Goal: Information Seeking & Learning: Find specific fact

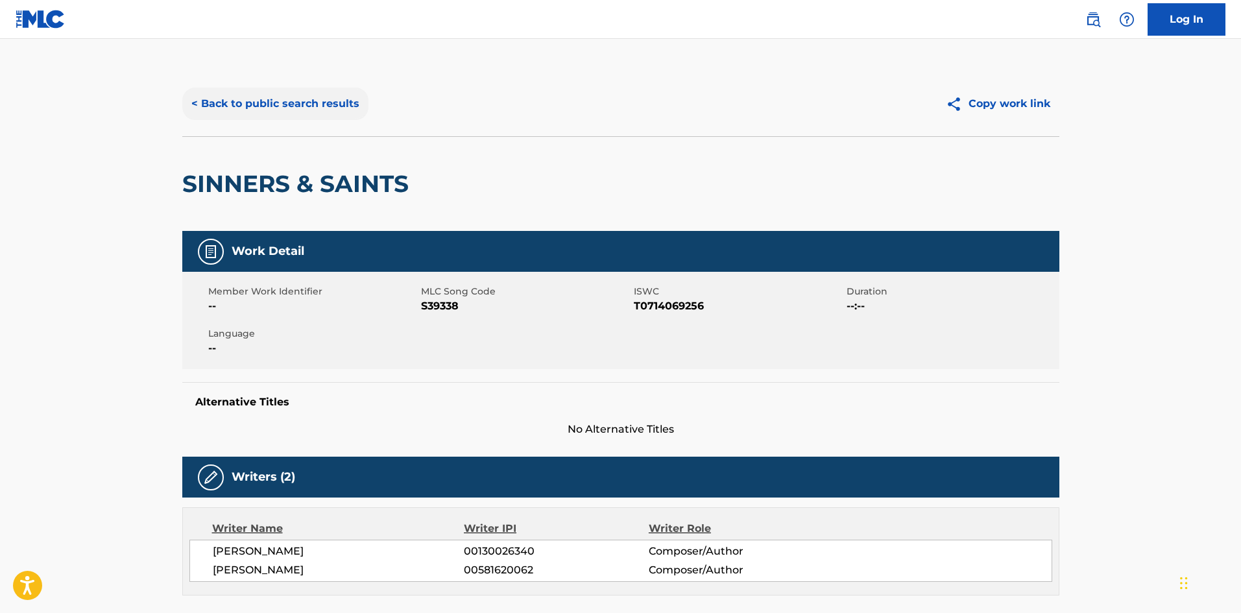
click at [288, 117] on button "< Back to public search results" at bounding box center [275, 104] width 186 height 32
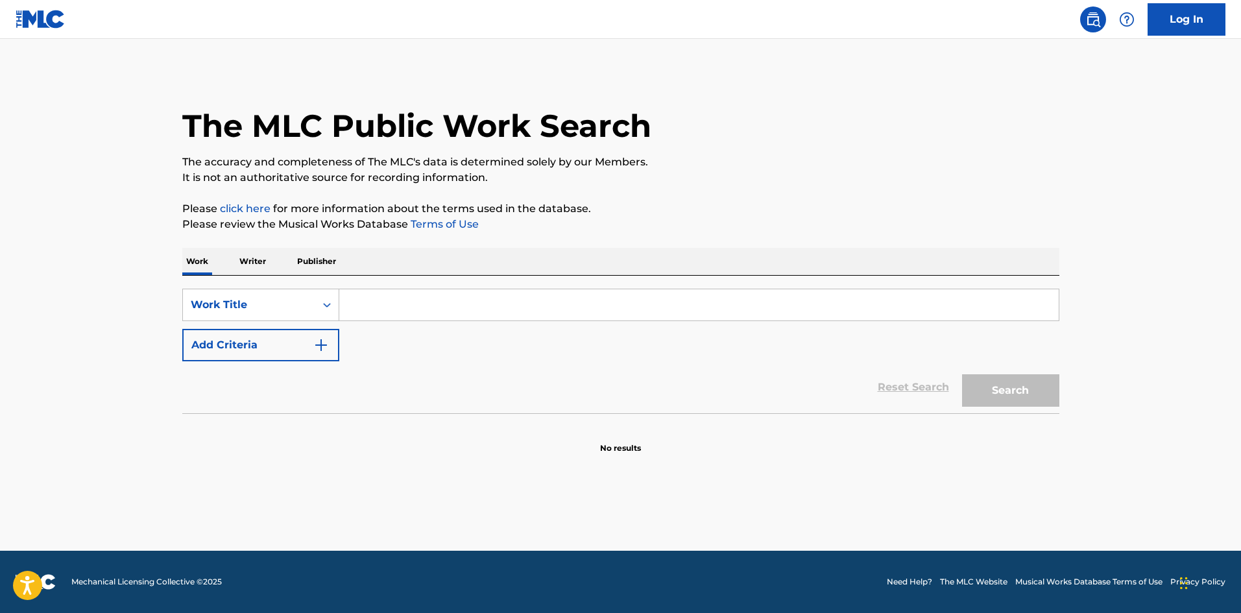
click at [367, 307] on input "Search Form" at bounding box center [698, 304] width 719 height 31
paste input "Don't Go Away Mad (Just Go Away)"
type input "Don't Go Away Mad (Just Go Away)"
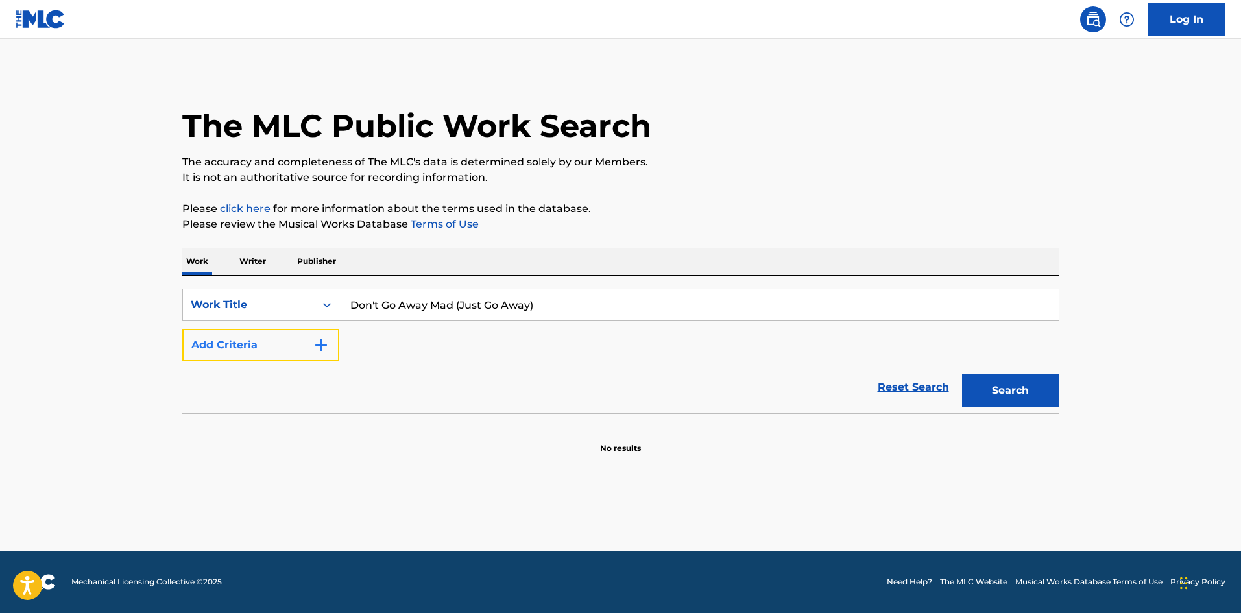
click at [298, 338] on button "Add Criteria" at bounding box center [260, 345] width 157 height 32
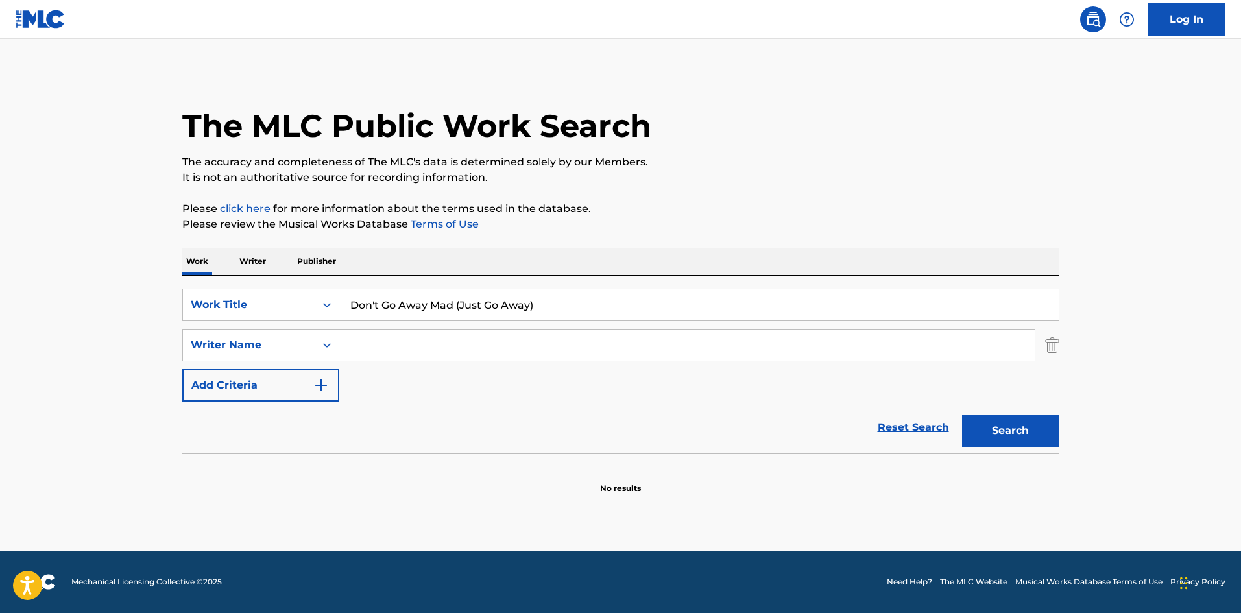
click at [356, 341] on input "Search Form" at bounding box center [686, 344] width 695 height 31
type input "mars"
click at [962, 414] on button "Search" at bounding box center [1010, 430] width 97 height 32
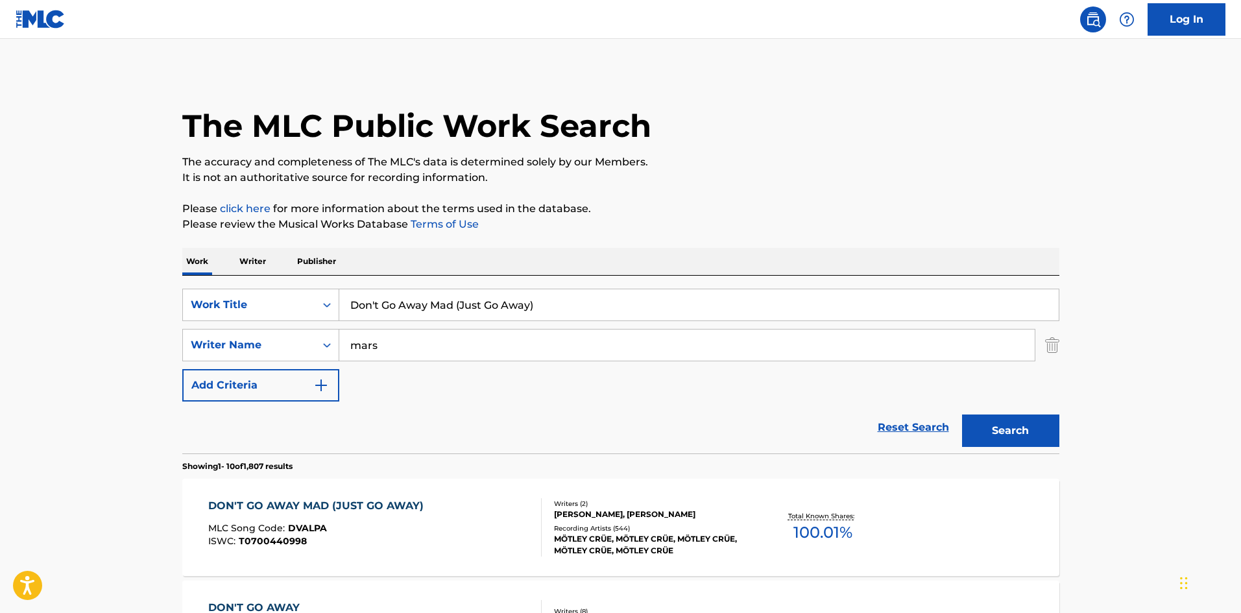
scroll to position [86, 0]
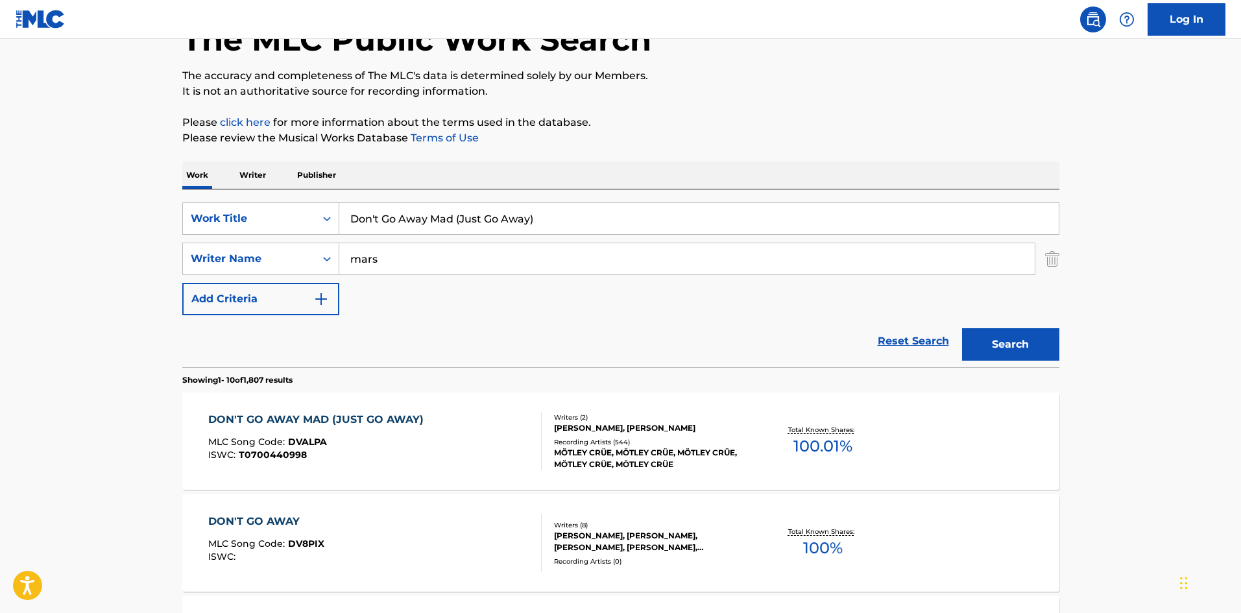
click at [623, 446] on div "Recording Artists ( 544 )" at bounding box center [652, 442] width 196 height 10
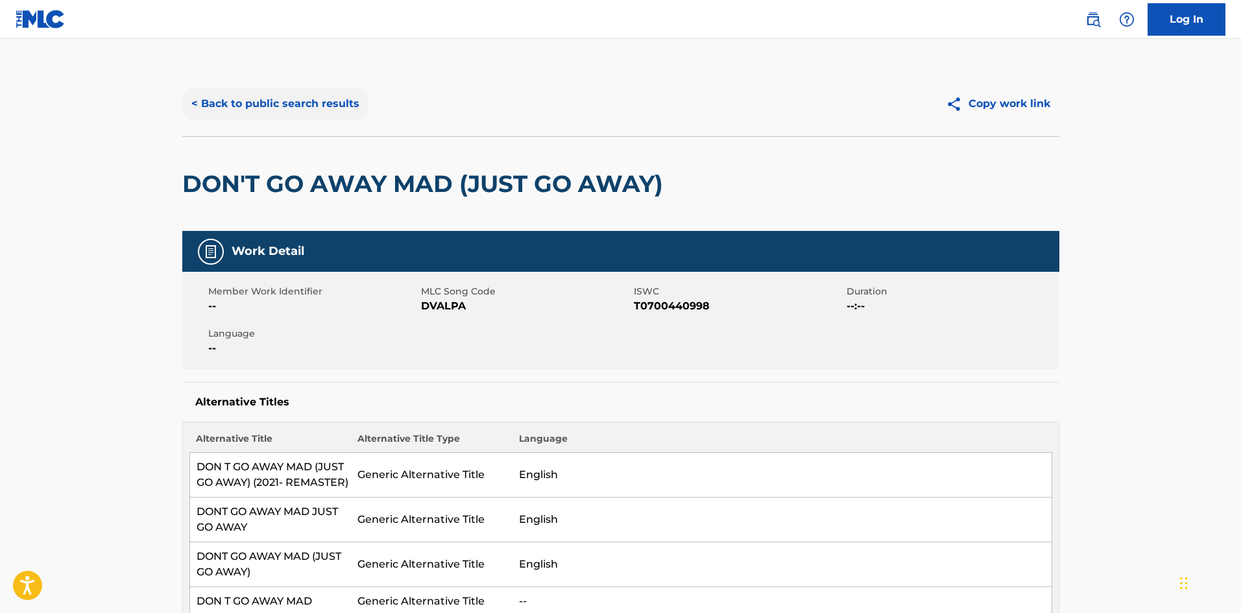
click at [237, 103] on button "< Back to public search results" at bounding box center [275, 104] width 186 height 32
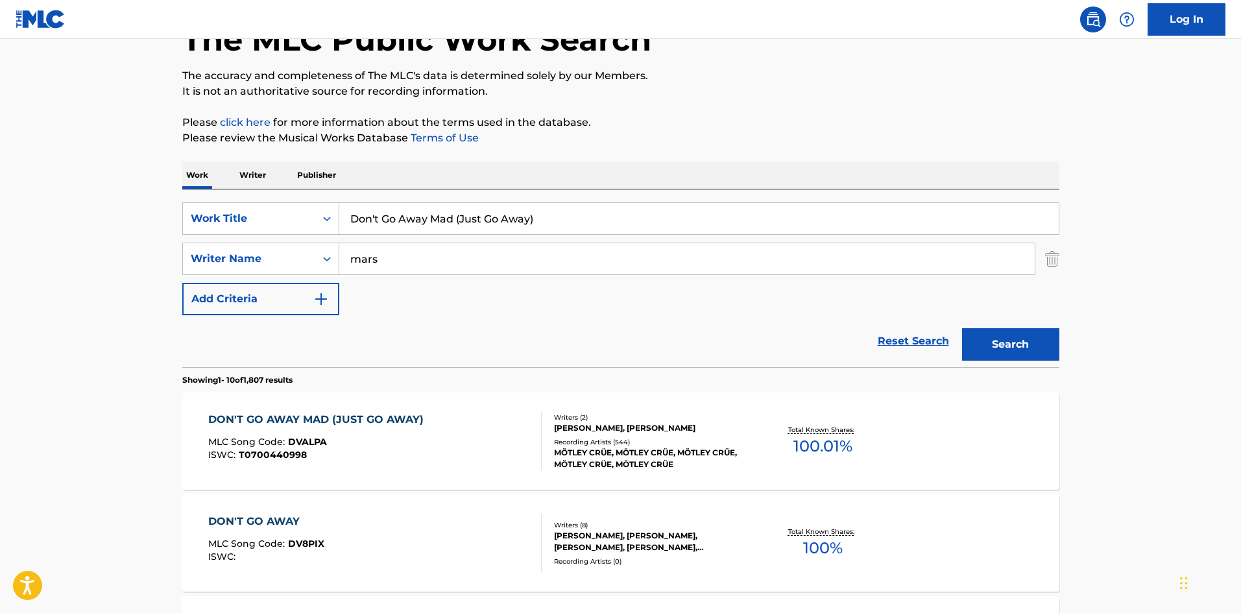
click at [418, 222] on input "Don't Go Away Mad (Just Go Away)" at bounding box center [698, 218] width 719 height 31
type input "hypnotized"
click at [962, 328] on button "Search" at bounding box center [1010, 344] width 97 height 32
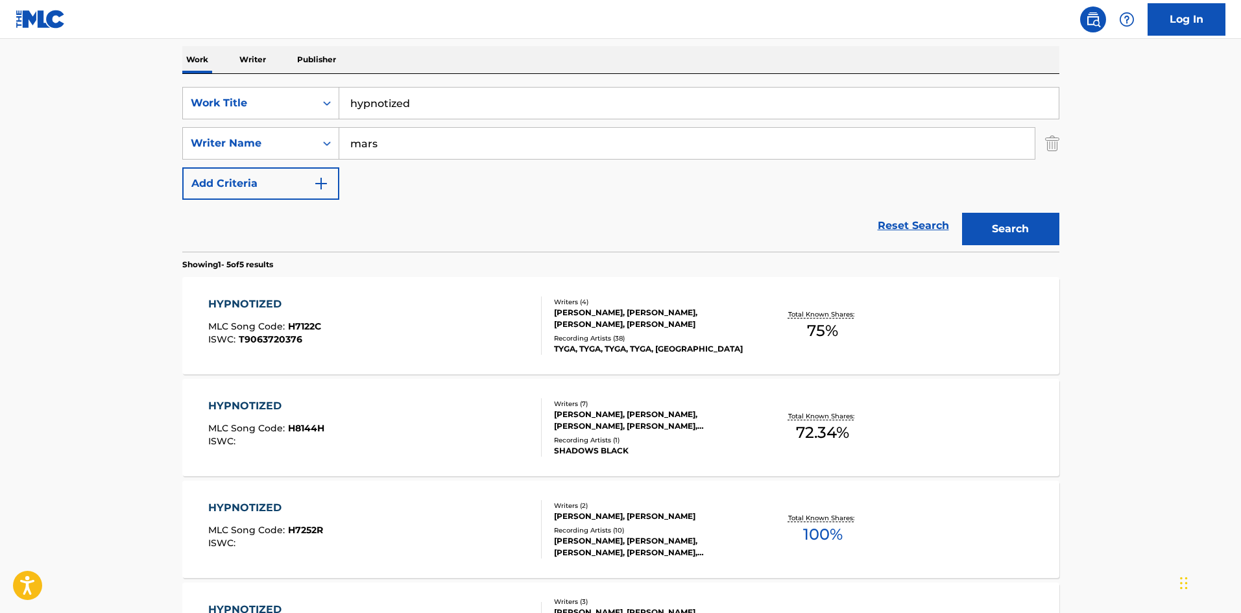
scroll to position [173, 0]
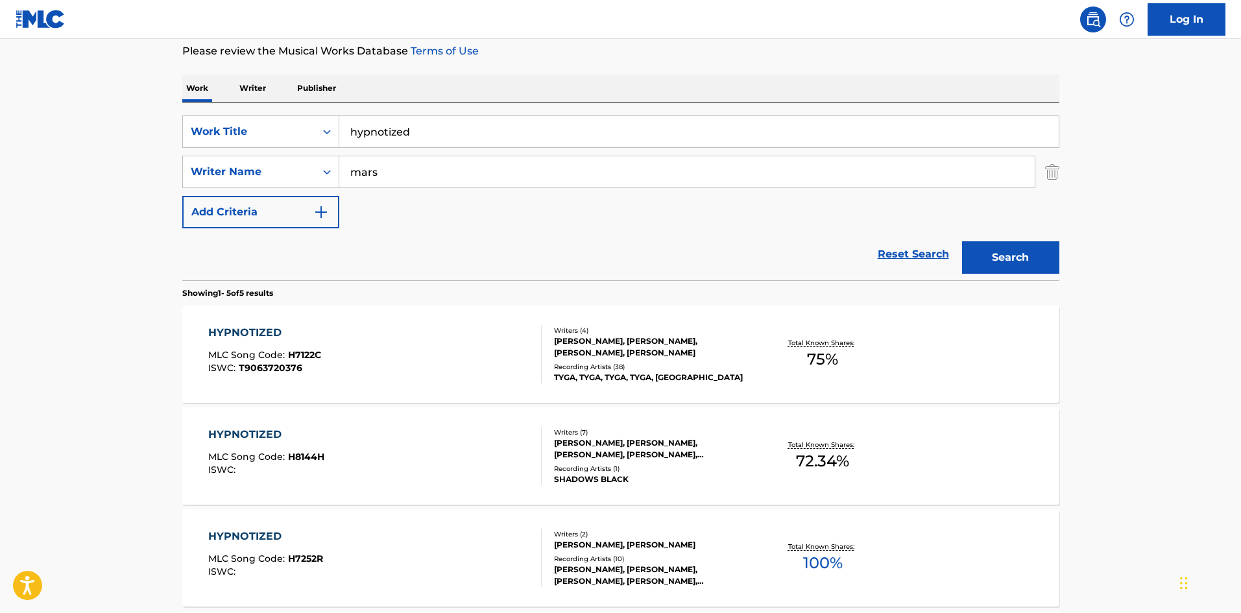
click at [408, 166] on input "mars" at bounding box center [686, 171] width 695 height 31
type input "l"
click at [962, 241] on button "Search" at bounding box center [1010, 257] width 97 height 32
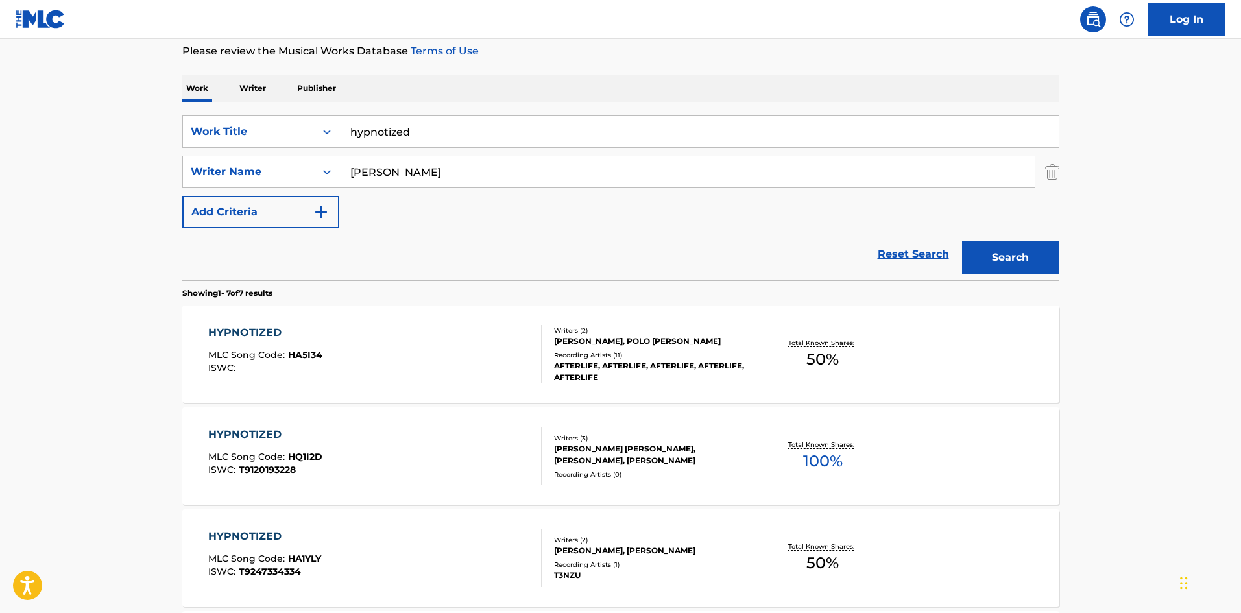
click at [370, 182] on input "[PERSON_NAME]" at bounding box center [686, 171] width 695 height 31
type input "sixx"
click at [962, 241] on button "Search" at bounding box center [1010, 257] width 97 height 32
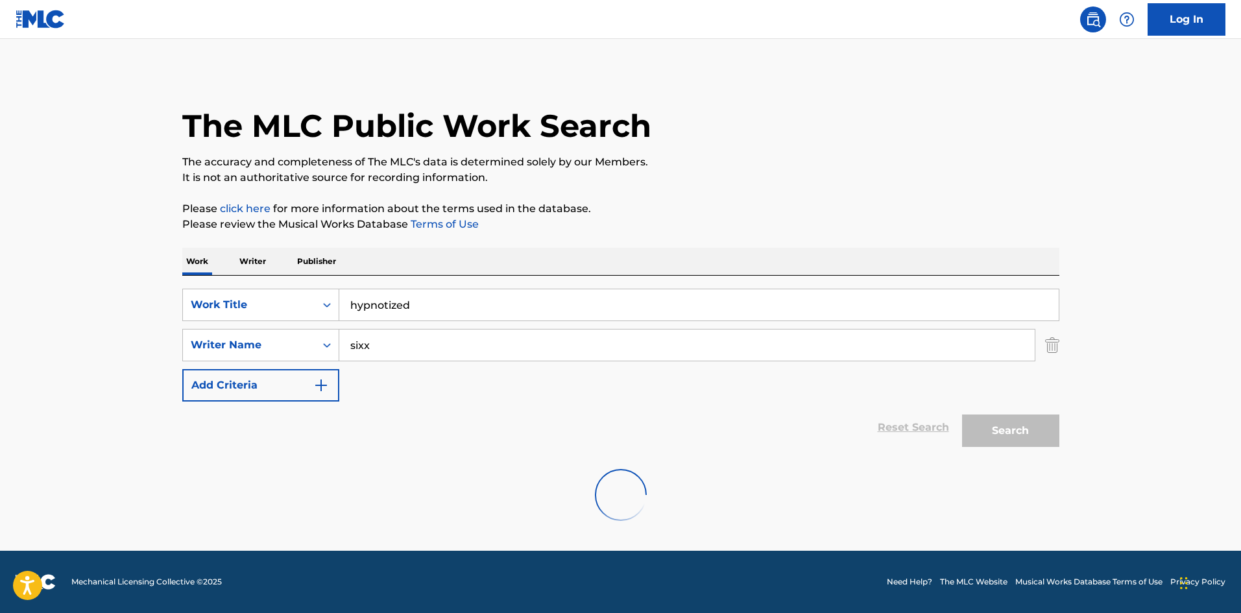
scroll to position [0, 0]
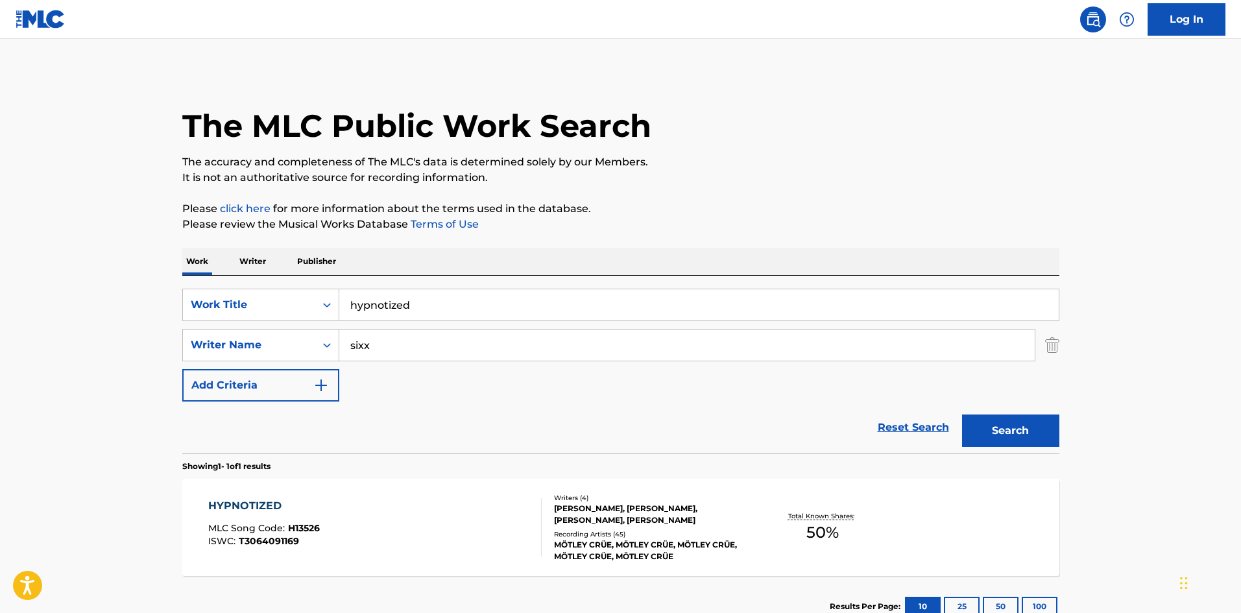
click at [624, 528] on div "Writers ( 4 ) [PERSON_NAME], [PERSON_NAME], [PERSON_NAME], [PERSON_NAME] Record…" at bounding box center [646, 527] width 208 height 69
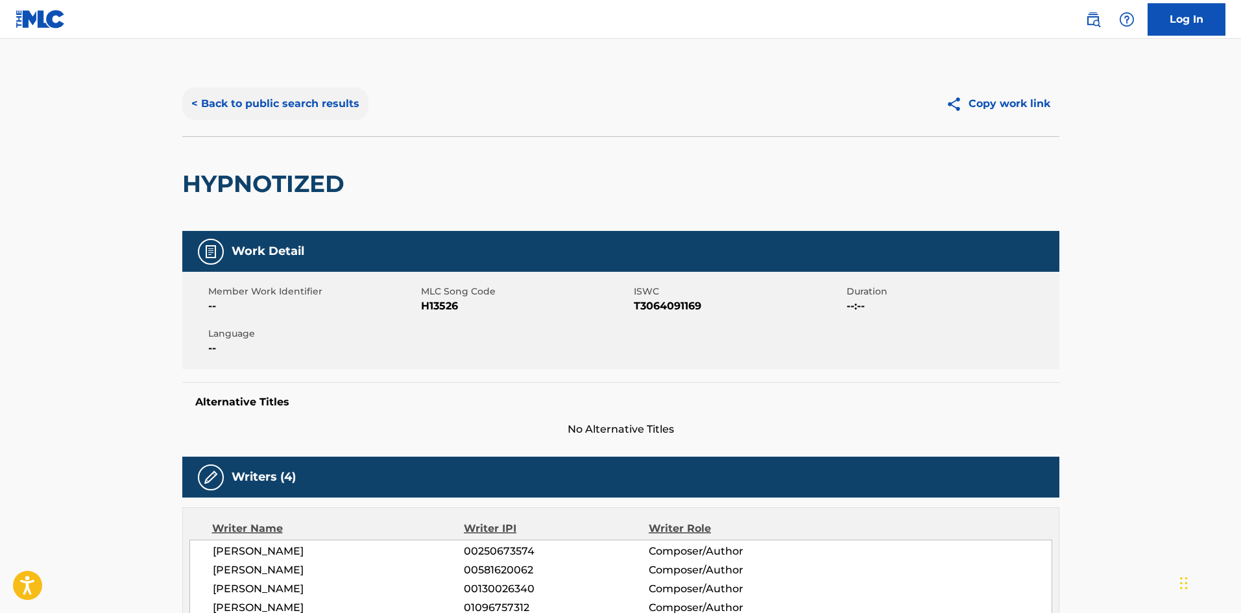
click at [283, 97] on button "< Back to public search results" at bounding box center [275, 104] width 186 height 32
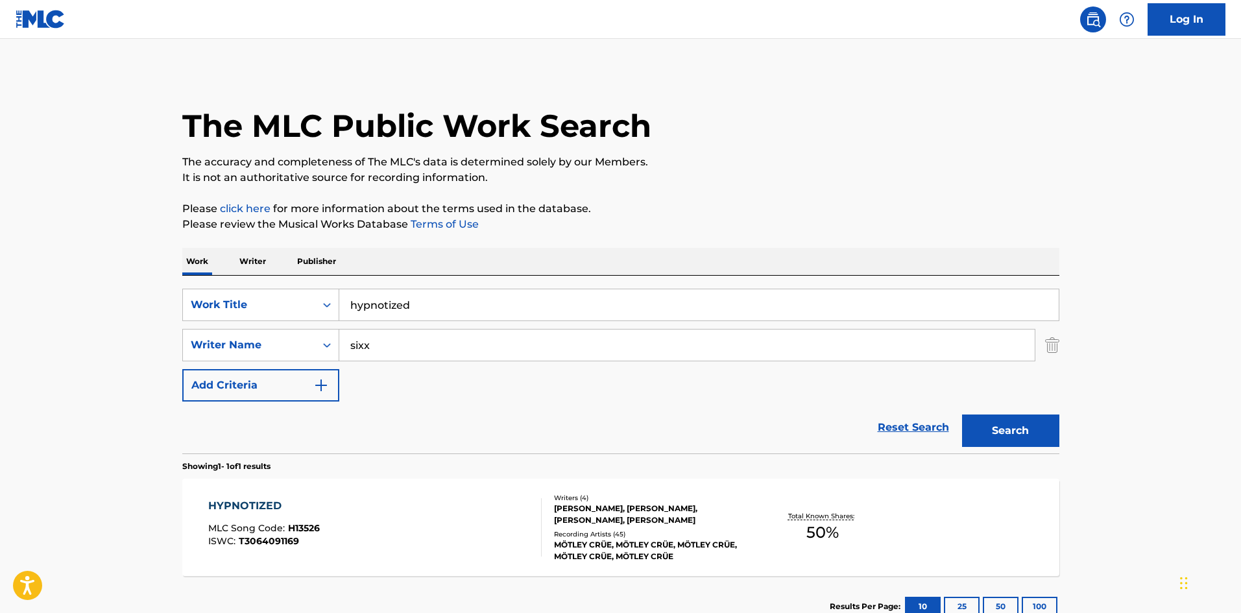
click at [394, 313] on input "hypnotized" at bounding box center [698, 304] width 719 height 31
type input "time for change"
click at [962, 414] on button "Search" at bounding box center [1010, 430] width 97 height 32
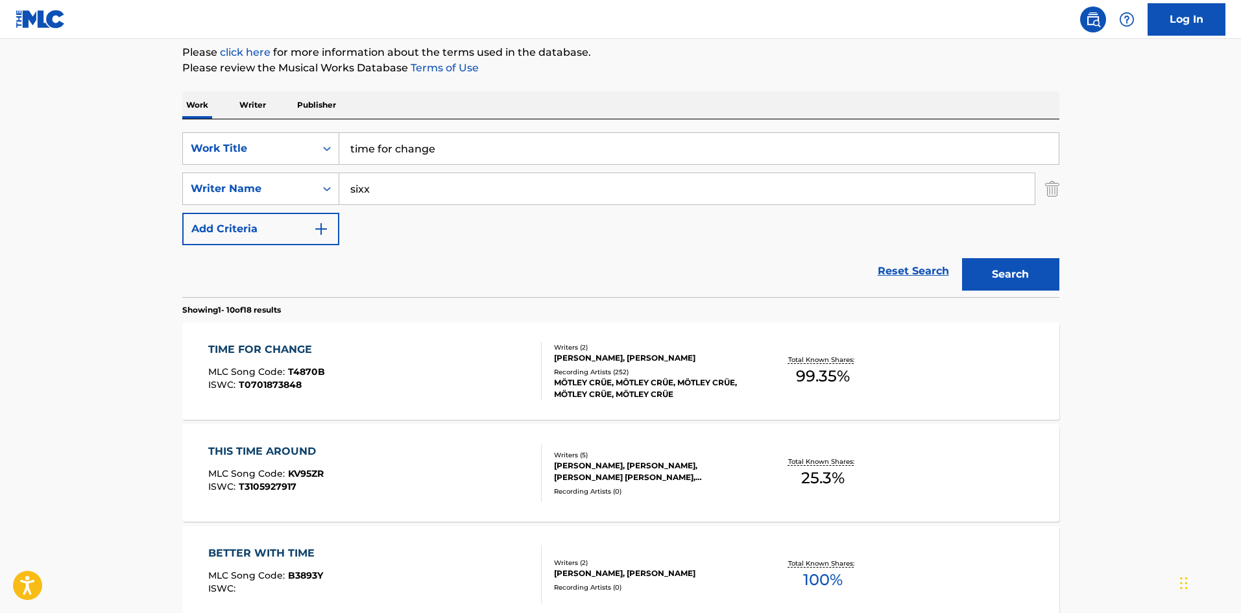
scroll to position [173, 0]
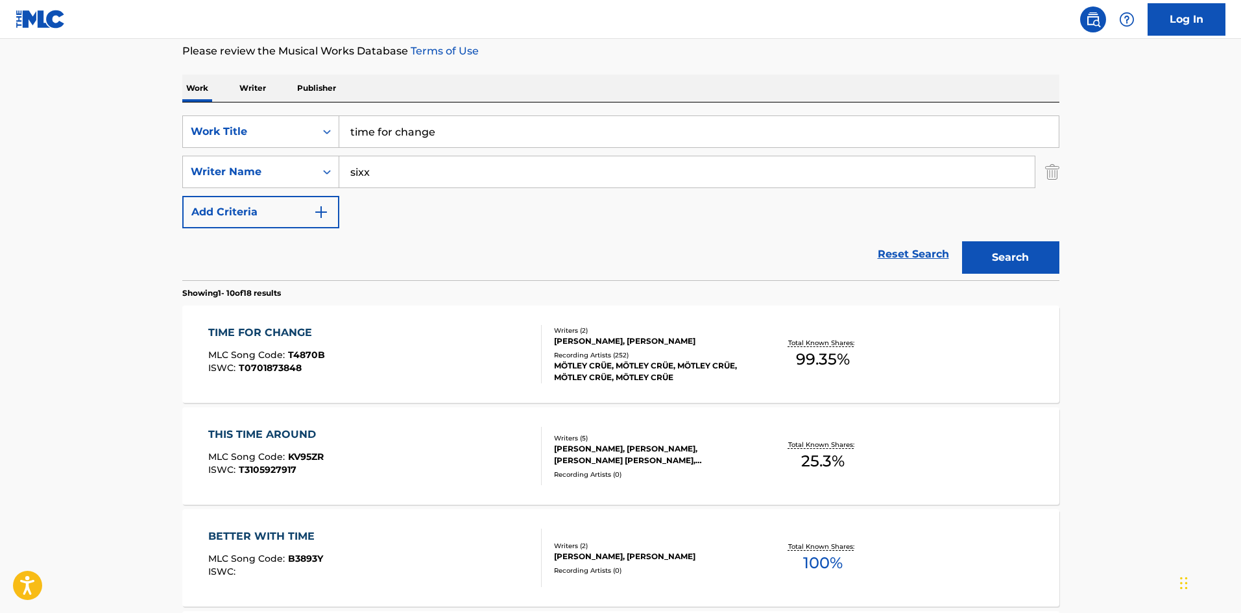
click at [617, 372] on div "MÖTLEY CRÜE, MÖTLEY CRÜE, MÖTLEY CRÜE, MÖTLEY CRÜE, MÖTLEY CRÜE" at bounding box center [652, 371] width 196 height 23
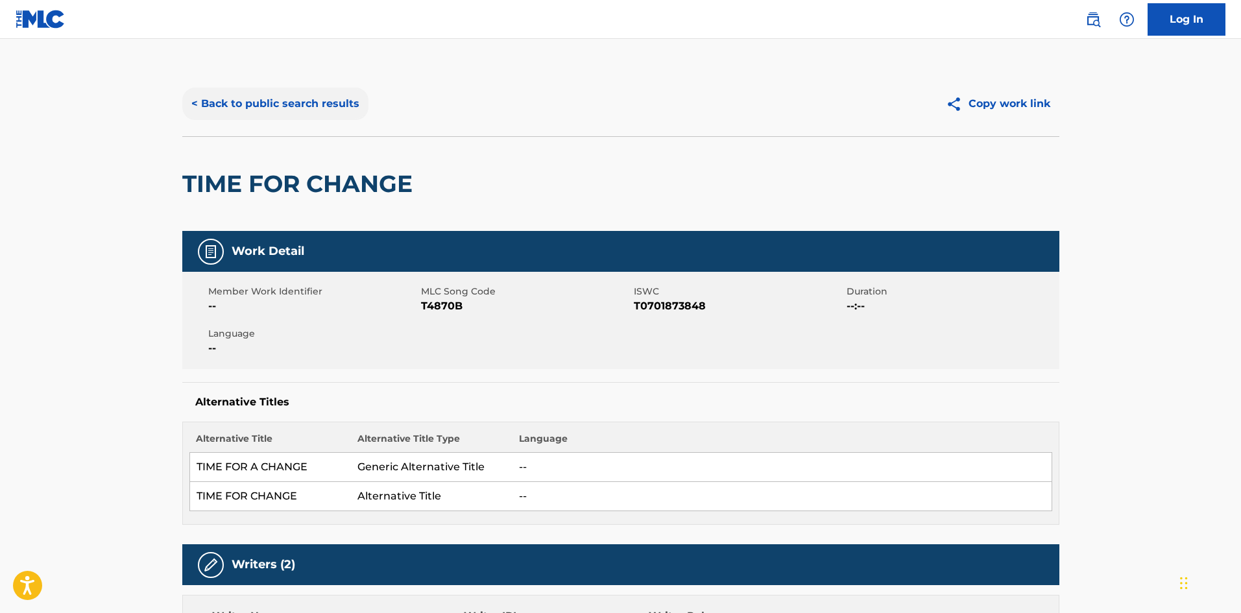
click at [320, 109] on button "< Back to public search results" at bounding box center [275, 104] width 186 height 32
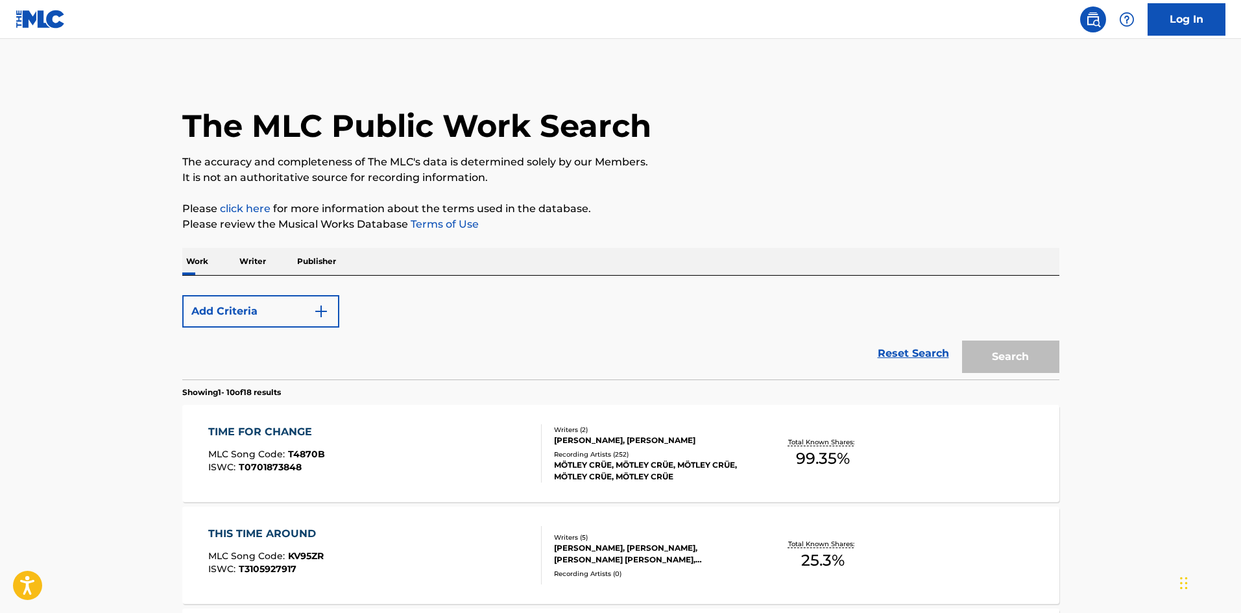
scroll to position [173, 0]
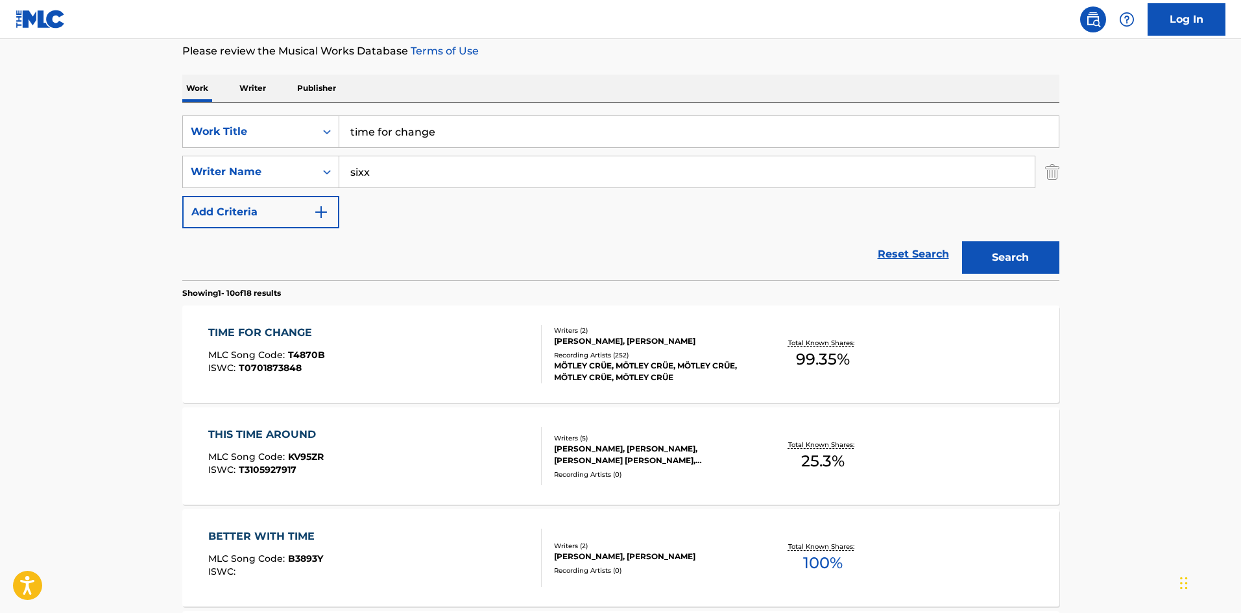
click at [390, 143] on input "time for change" at bounding box center [698, 131] width 719 height 31
paste input "Hypnotized (Unreleased Track)"
type input "Hypnotized (Unreleased Track)"
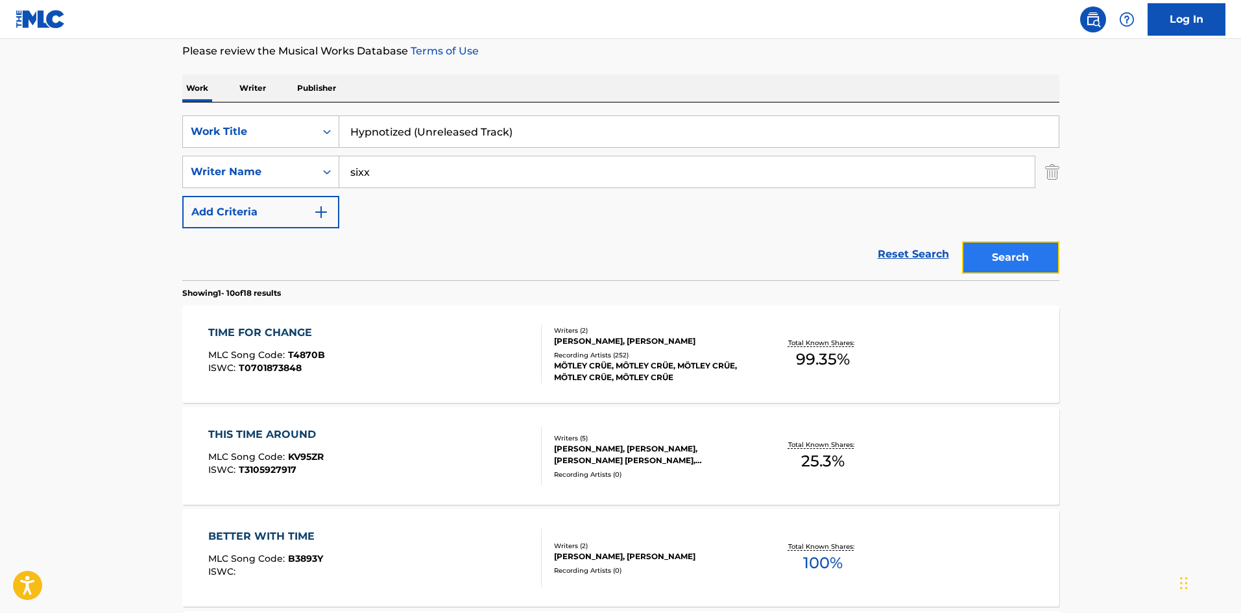
click at [999, 261] on button "Search" at bounding box center [1010, 257] width 97 height 32
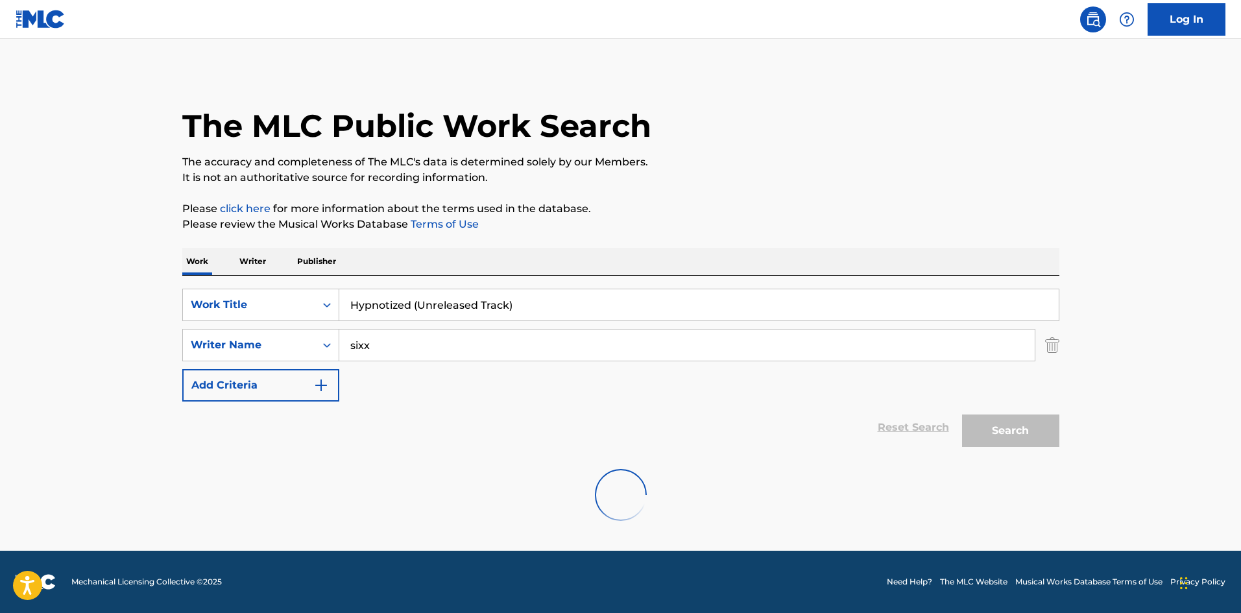
scroll to position [0, 0]
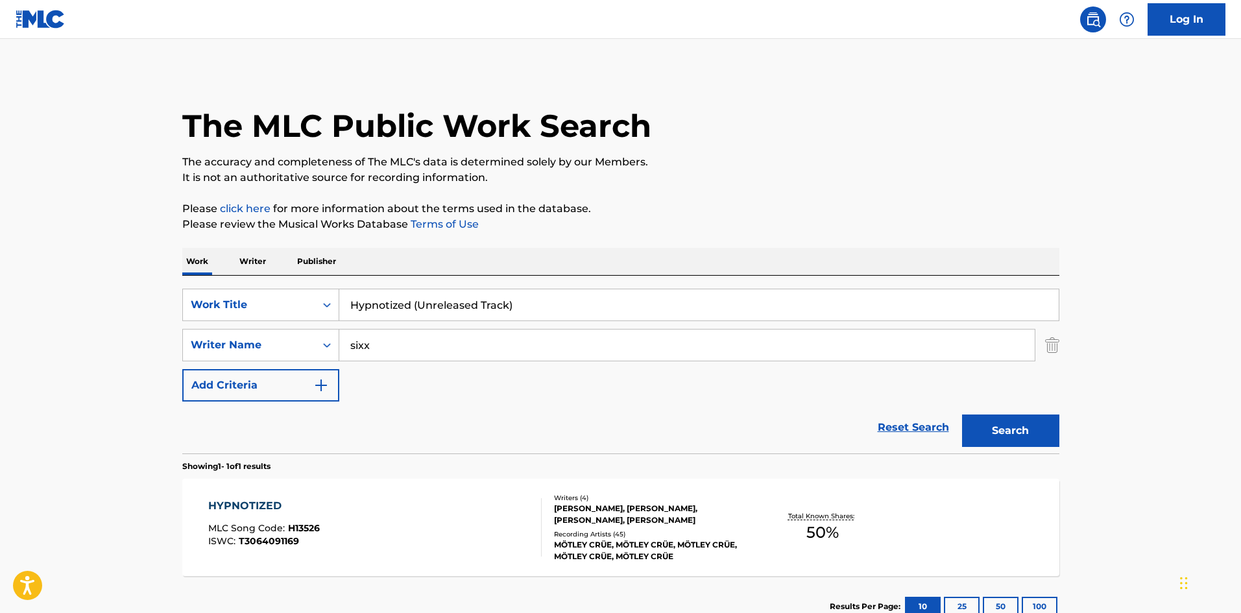
click at [596, 524] on div "[PERSON_NAME], [PERSON_NAME], [PERSON_NAME], [PERSON_NAME]" at bounding box center [652, 514] width 196 height 23
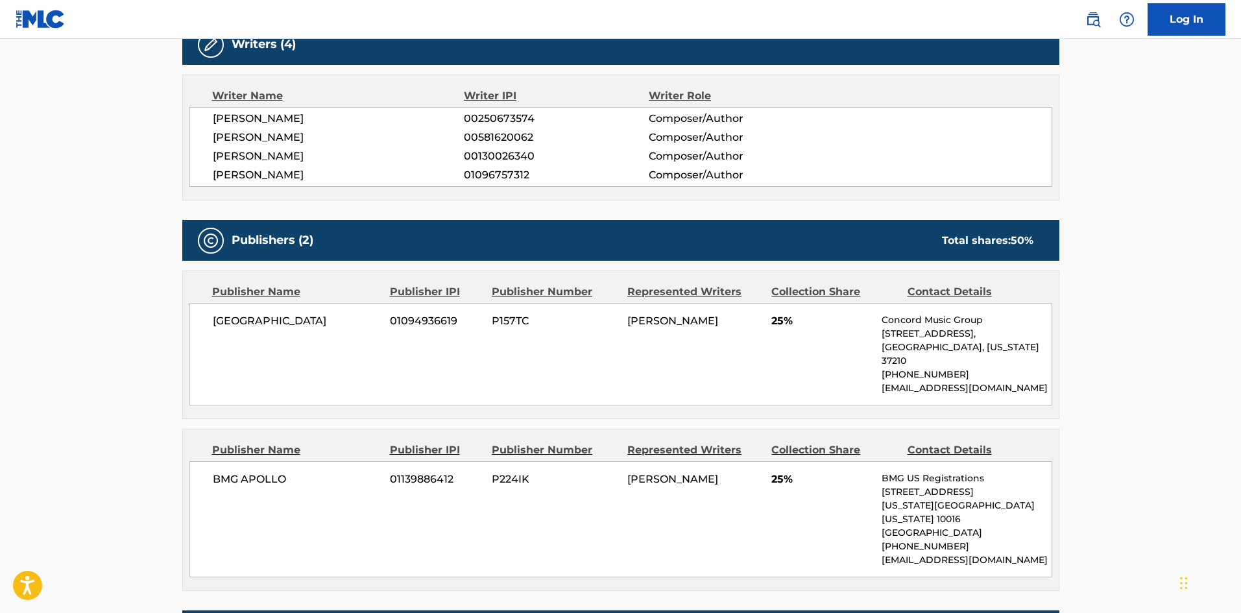
scroll to position [519, 0]
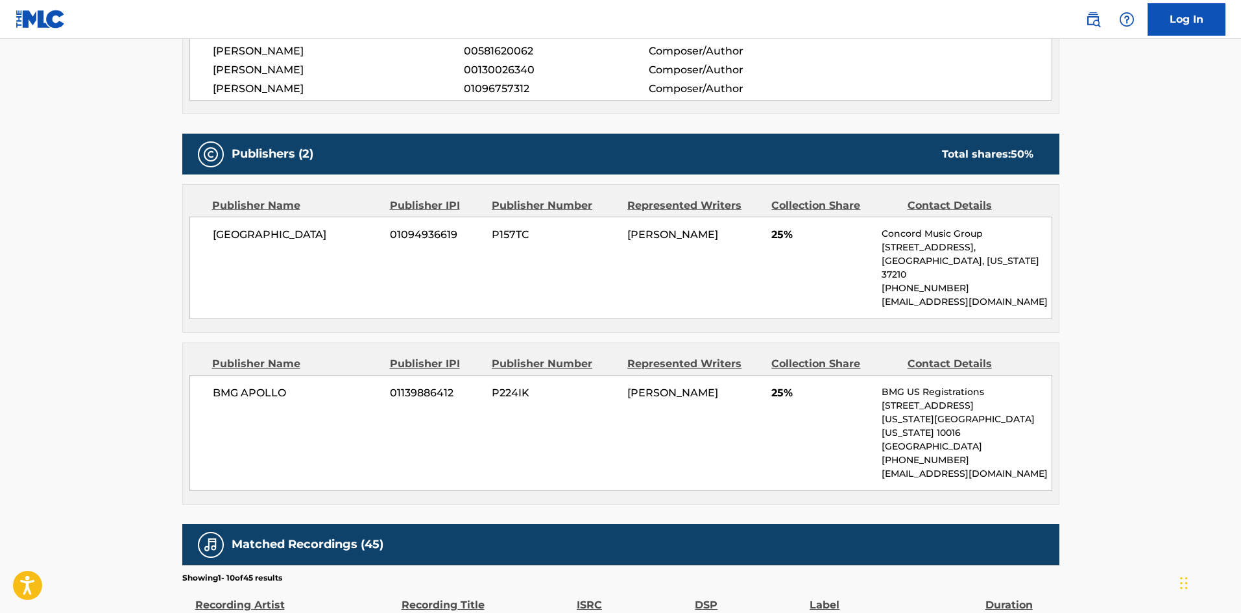
click at [249, 233] on span "[GEOGRAPHIC_DATA]" at bounding box center [297, 235] width 168 height 16
drag, startPoint x: 249, startPoint y: 233, endPoint x: 289, endPoint y: 238, distance: 39.9
click at [289, 238] on span "[GEOGRAPHIC_DATA]" at bounding box center [297, 235] width 168 height 16
copy span "[GEOGRAPHIC_DATA]"
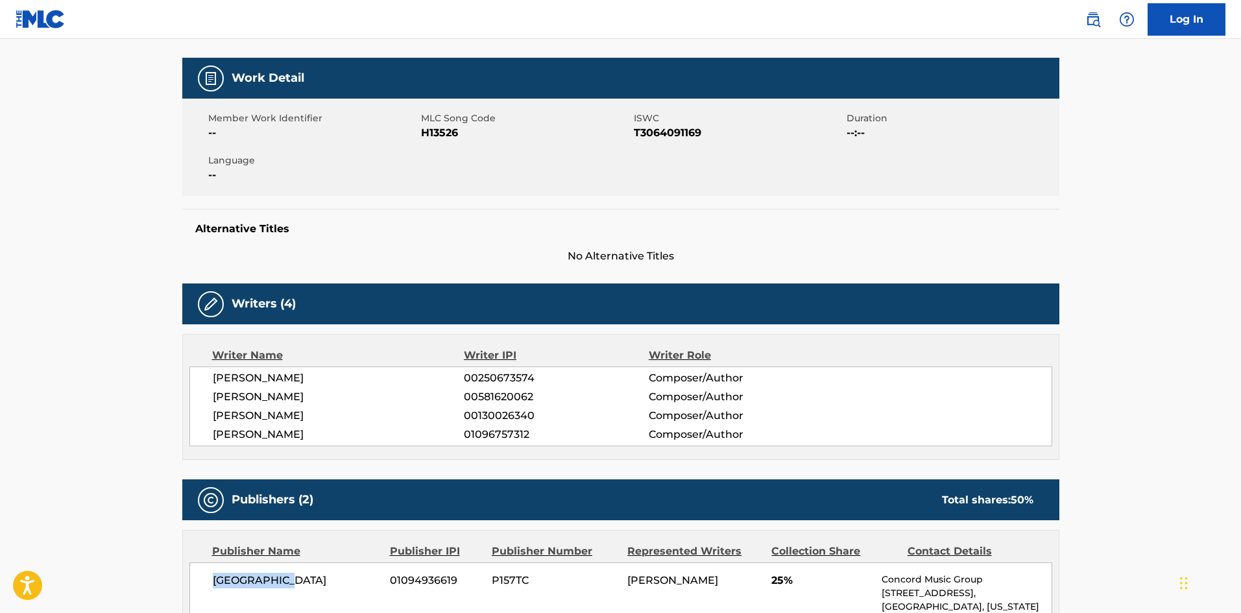
scroll to position [0, 0]
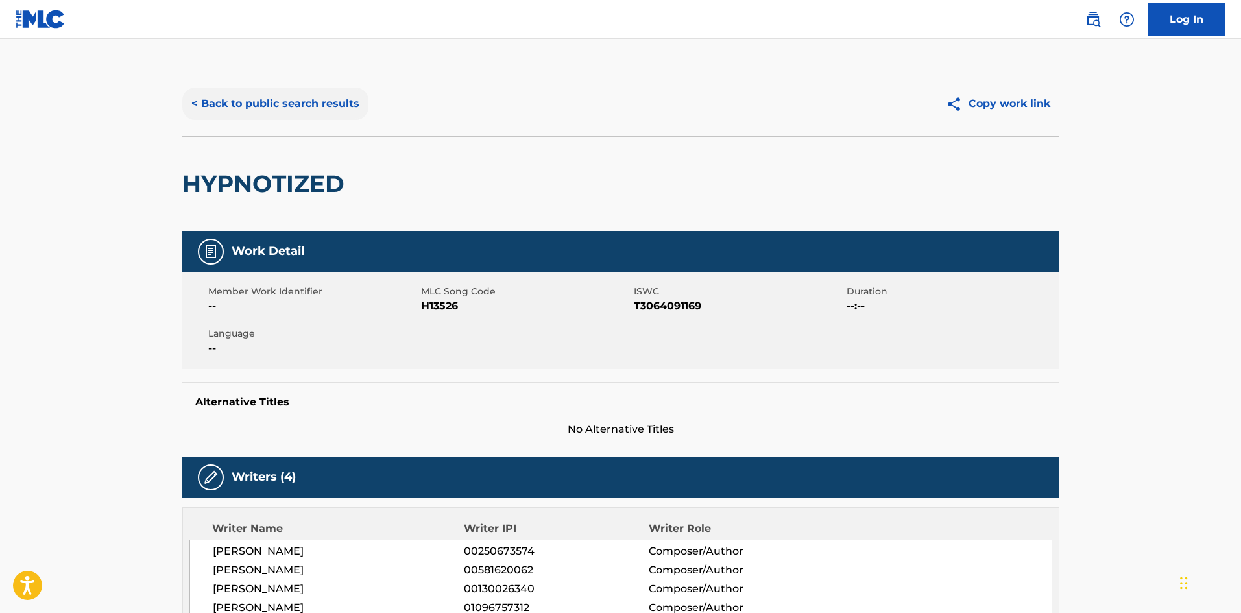
click at [230, 106] on button "< Back to public search results" at bounding box center [275, 104] width 186 height 32
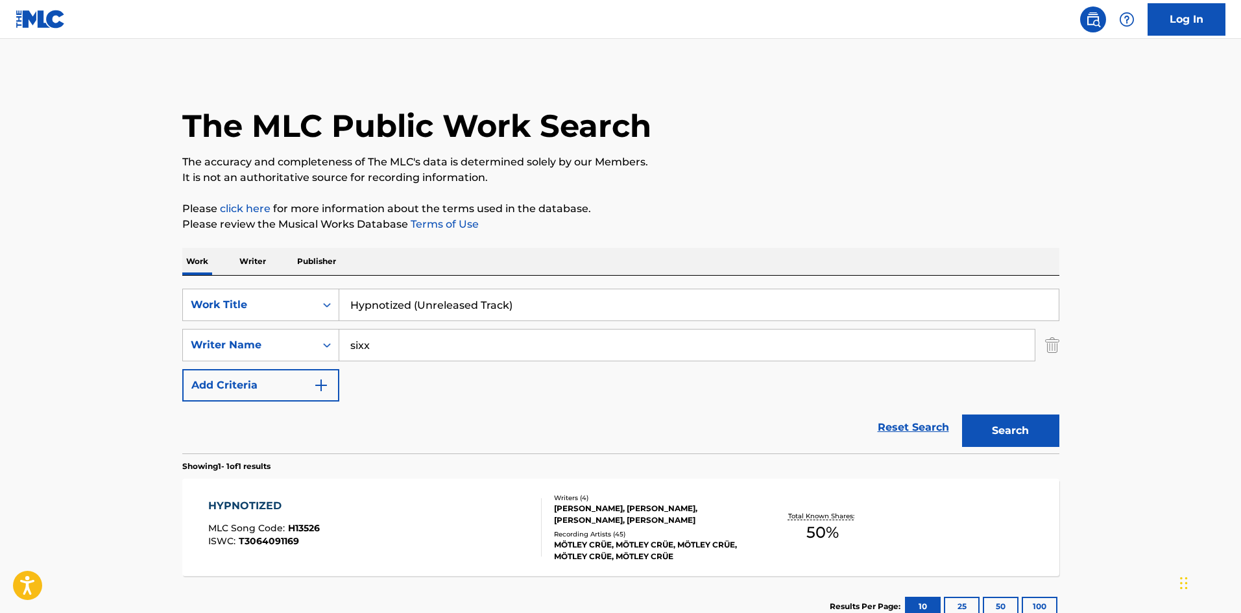
click at [477, 291] on input "Hypnotized (Unreleased Track)" at bounding box center [698, 304] width 719 height 31
type input "livin in the know"
click at [962, 414] on button "Search" at bounding box center [1010, 430] width 97 height 32
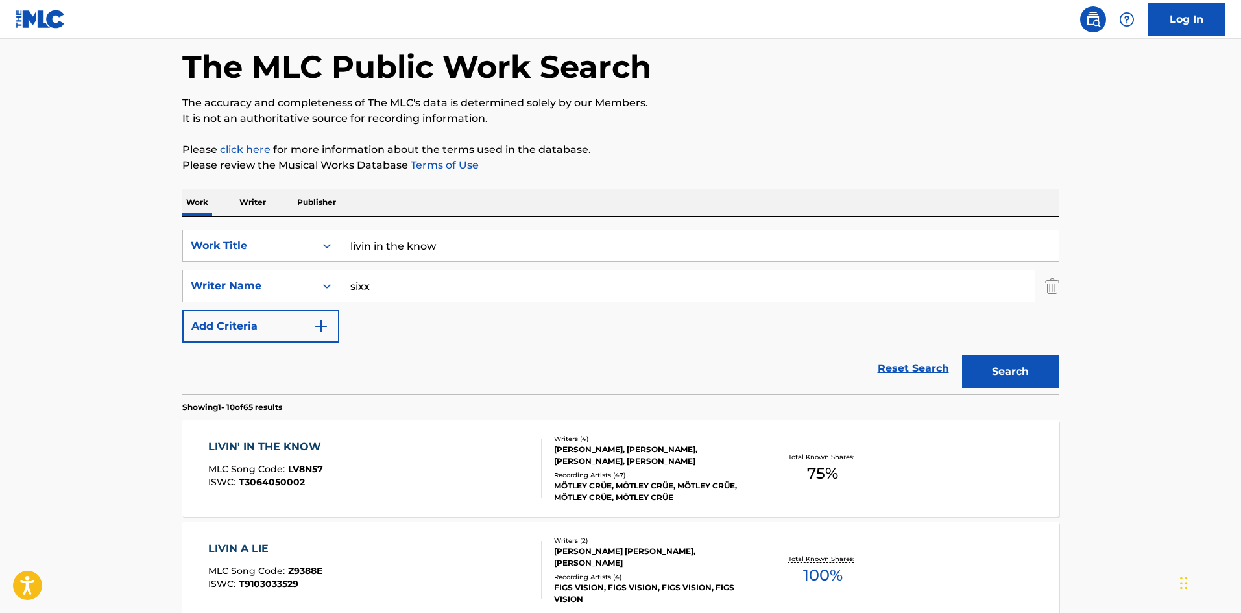
scroll to position [86, 0]
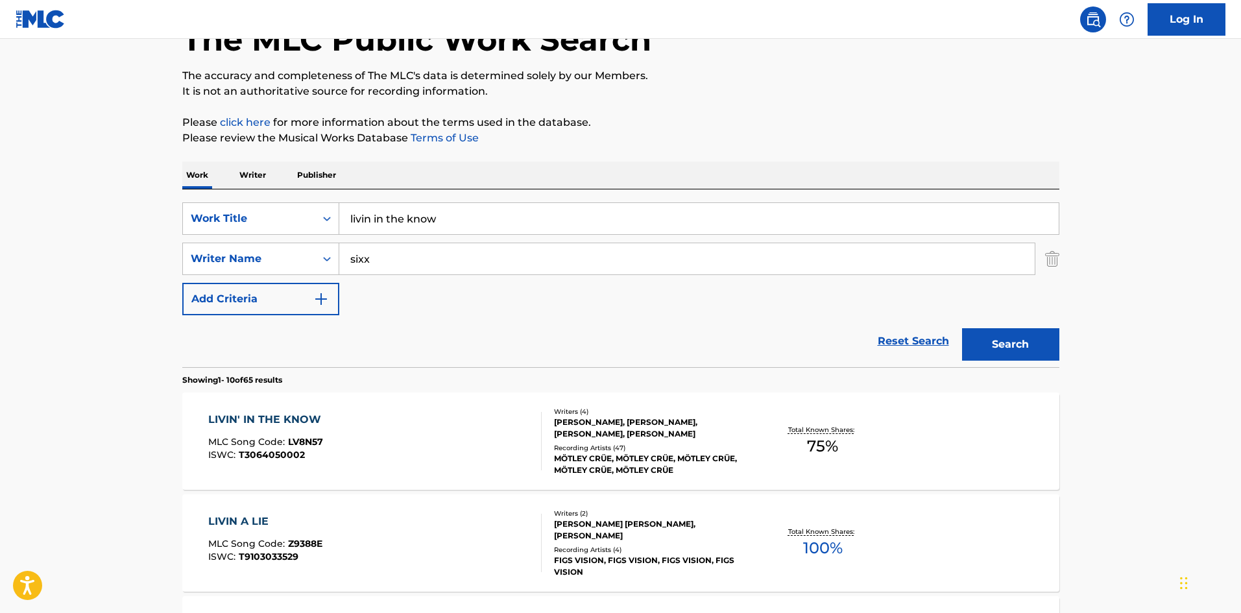
click at [624, 448] on div "Recording Artists ( 47 )" at bounding box center [652, 448] width 196 height 10
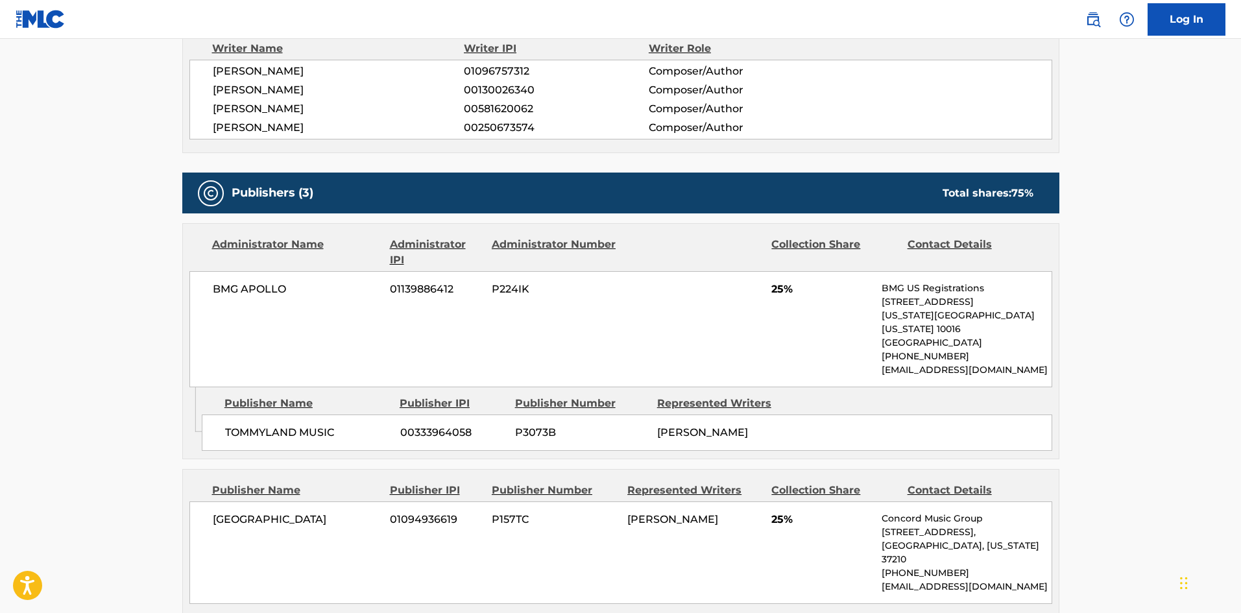
scroll to position [519, 0]
